Goal: Find specific page/section: Find specific page/section

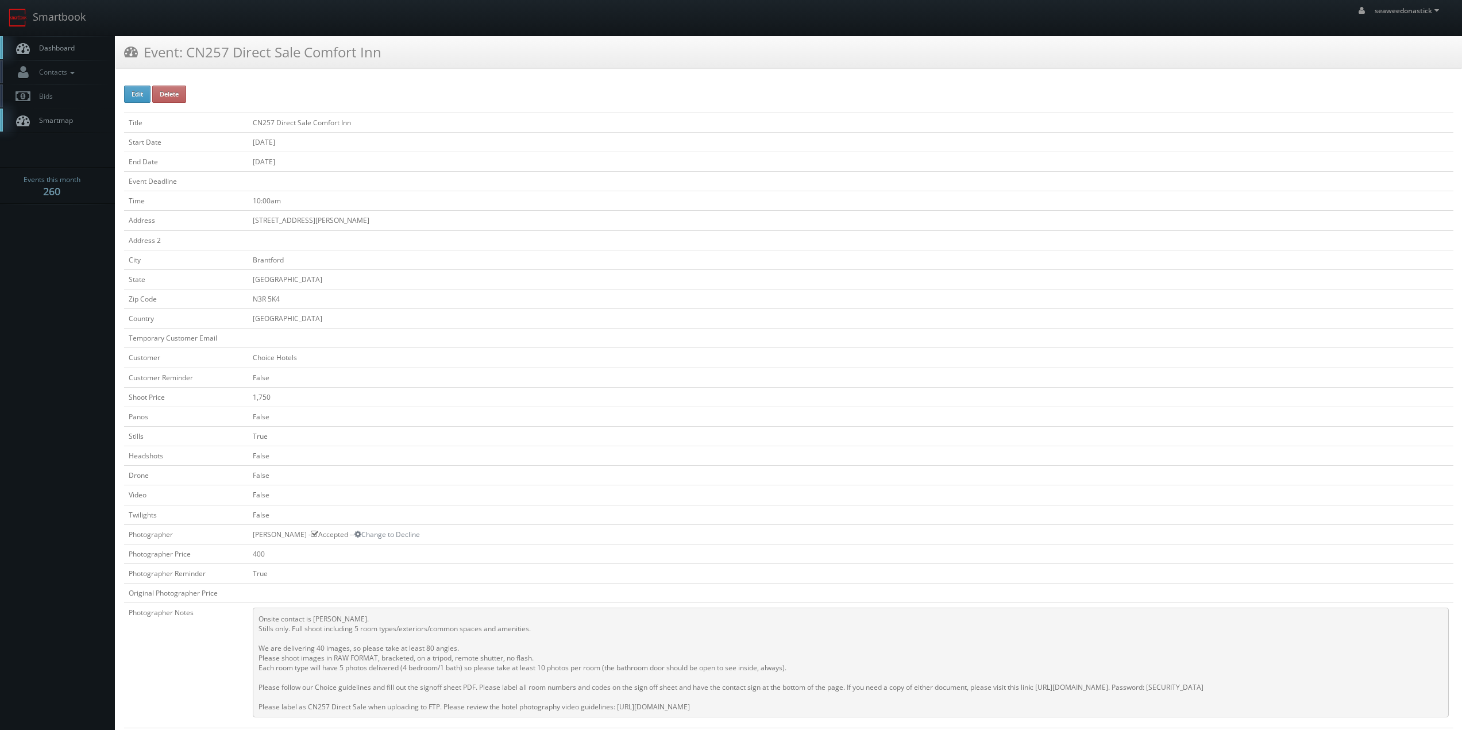
click at [76, 56] on link "Dashboard" at bounding box center [57, 48] width 115 height 24
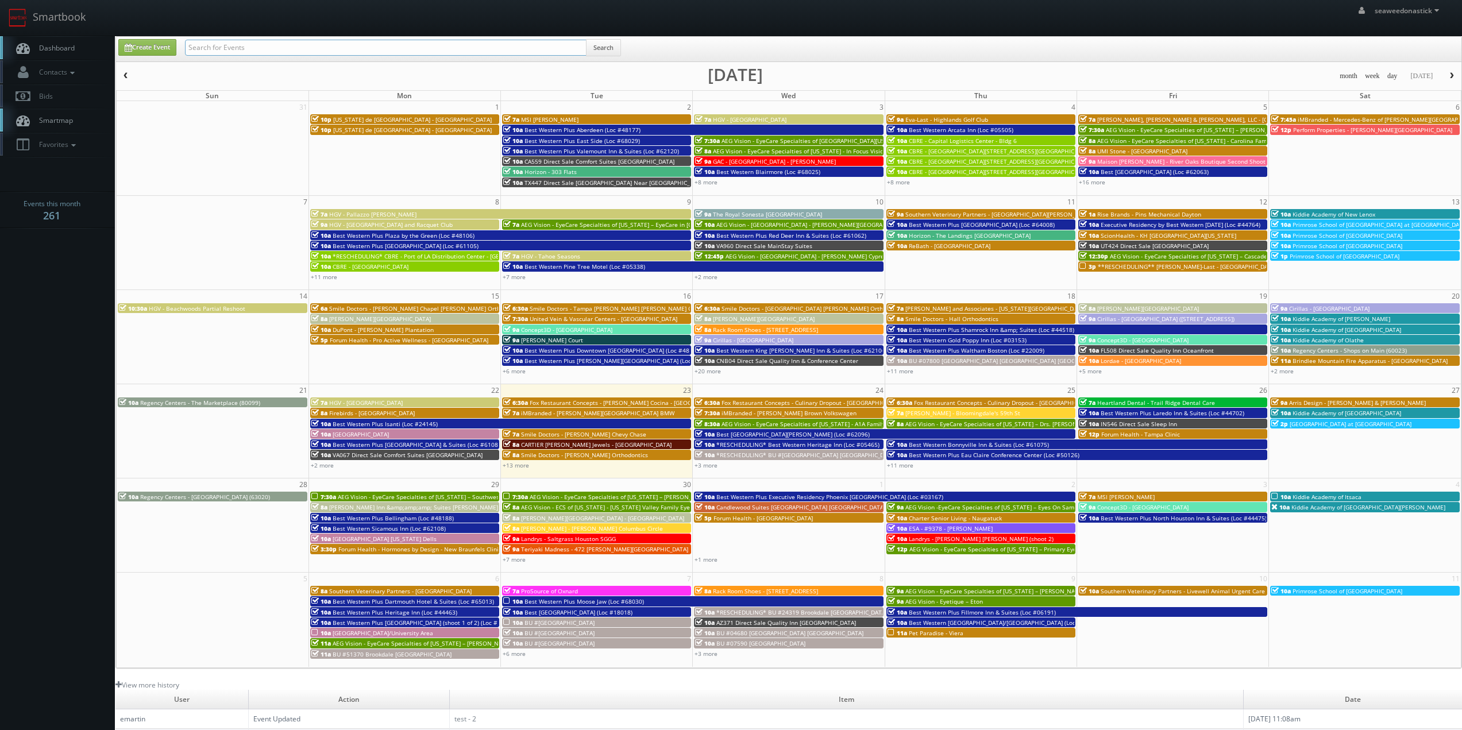
drag, startPoint x: 0, startPoint y: 0, endPoint x: 277, endPoint y: 52, distance: 281.7
click at [277, 52] on input "text" at bounding box center [386, 48] width 402 height 16
paste input "(09-10-25) The Royal Sonesta Portland Downtown - WHITE GLOVE"
drag, startPoint x: 421, startPoint y: 49, endPoint x: 350, endPoint y: 57, distance: 71.7
click at [350, 57] on div "(09-10-25) The Royal Sonesta Portland Downtown - WHITE GLOVE Search" at bounding box center [403, 50] width 436 height 22
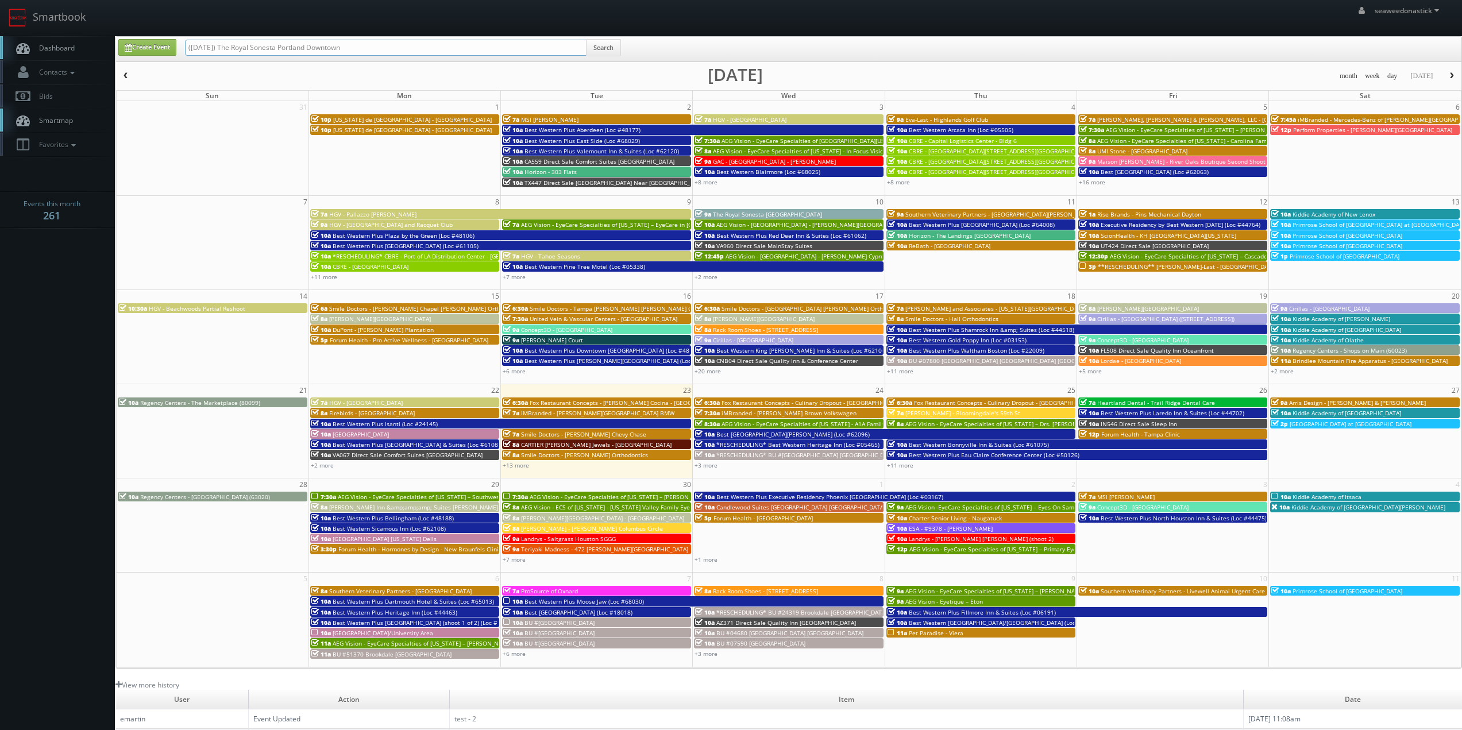
drag, startPoint x: 226, startPoint y: 52, endPoint x: 138, endPoint y: 64, distance: 88.1
click at [124, 64] on div "Create Event (09-10-25) The Royal Sonesta Portland Downtown Search month week d…" at bounding box center [788, 352] width 1347 height 633
type input "The Royal Sonesta [GEOGRAPHIC_DATA]"
click at [615, 45] on button "Search" at bounding box center [603, 47] width 35 height 17
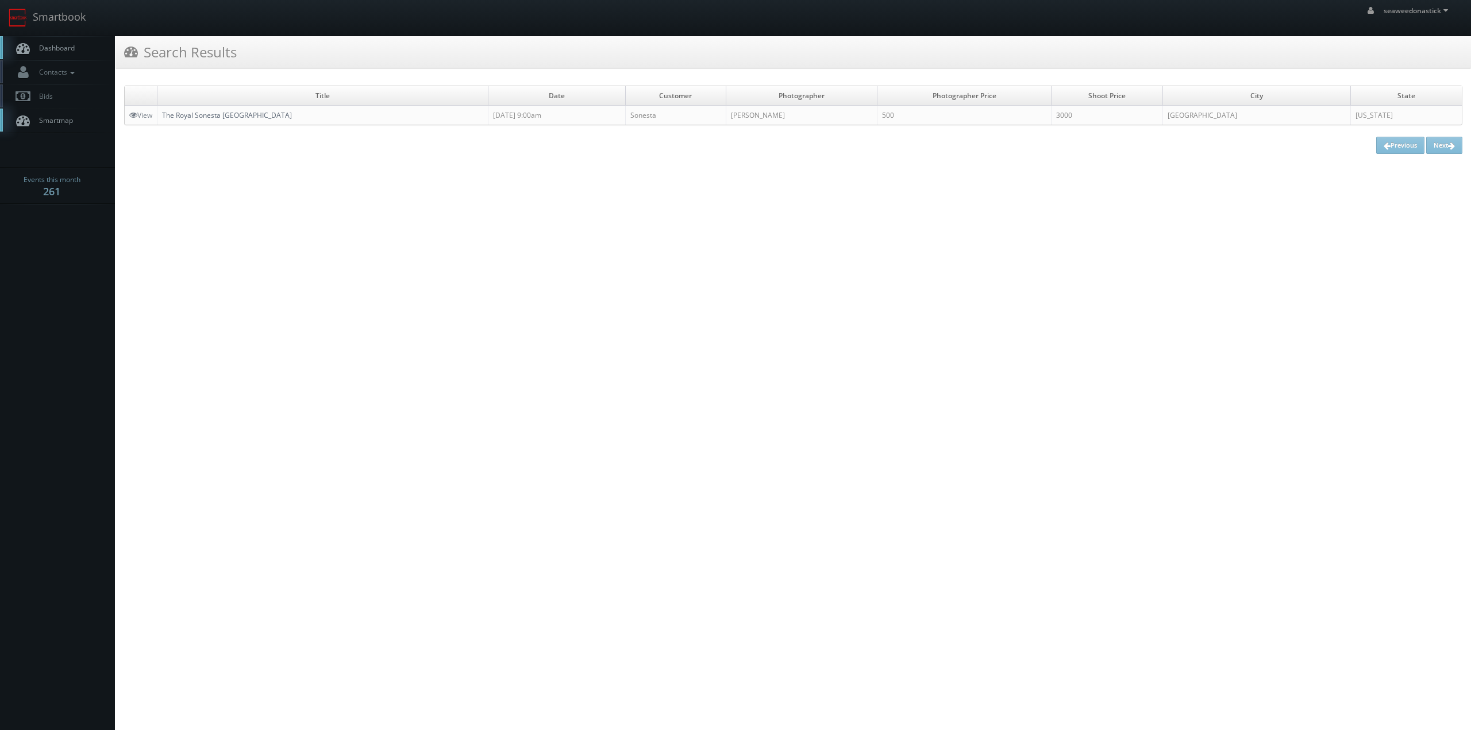
click at [233, 112] on link "The Royal Sonesta [GEOGRAPHIC_DATA]" at bounding box center [227, 115] width 130 height 10
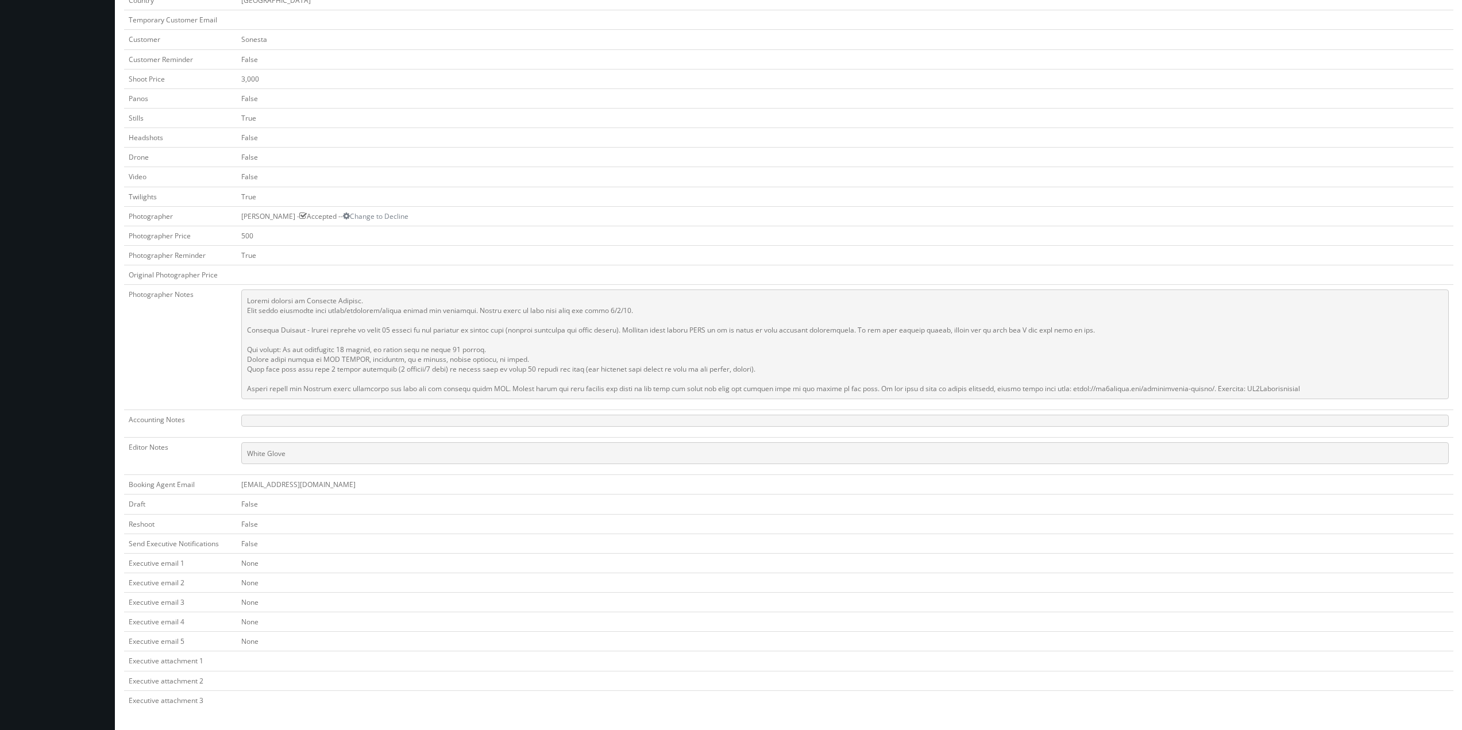
scroll to position [31, 0]
